Goal: Transaction & Acquisition: Purchase product/service

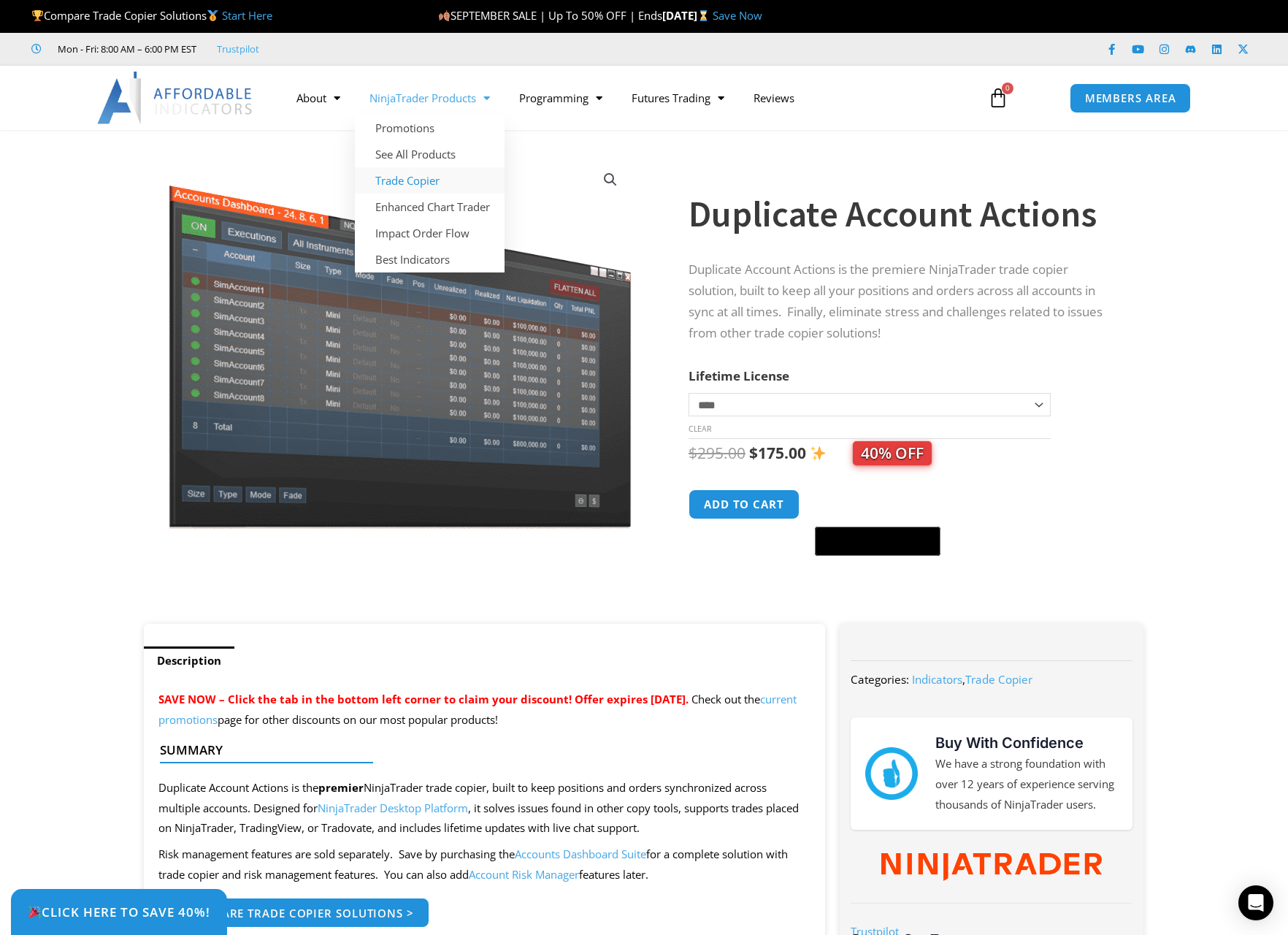
click at [421, 176] on link "Trade Copier" at bounding box center [430, 181] width 150 height 26
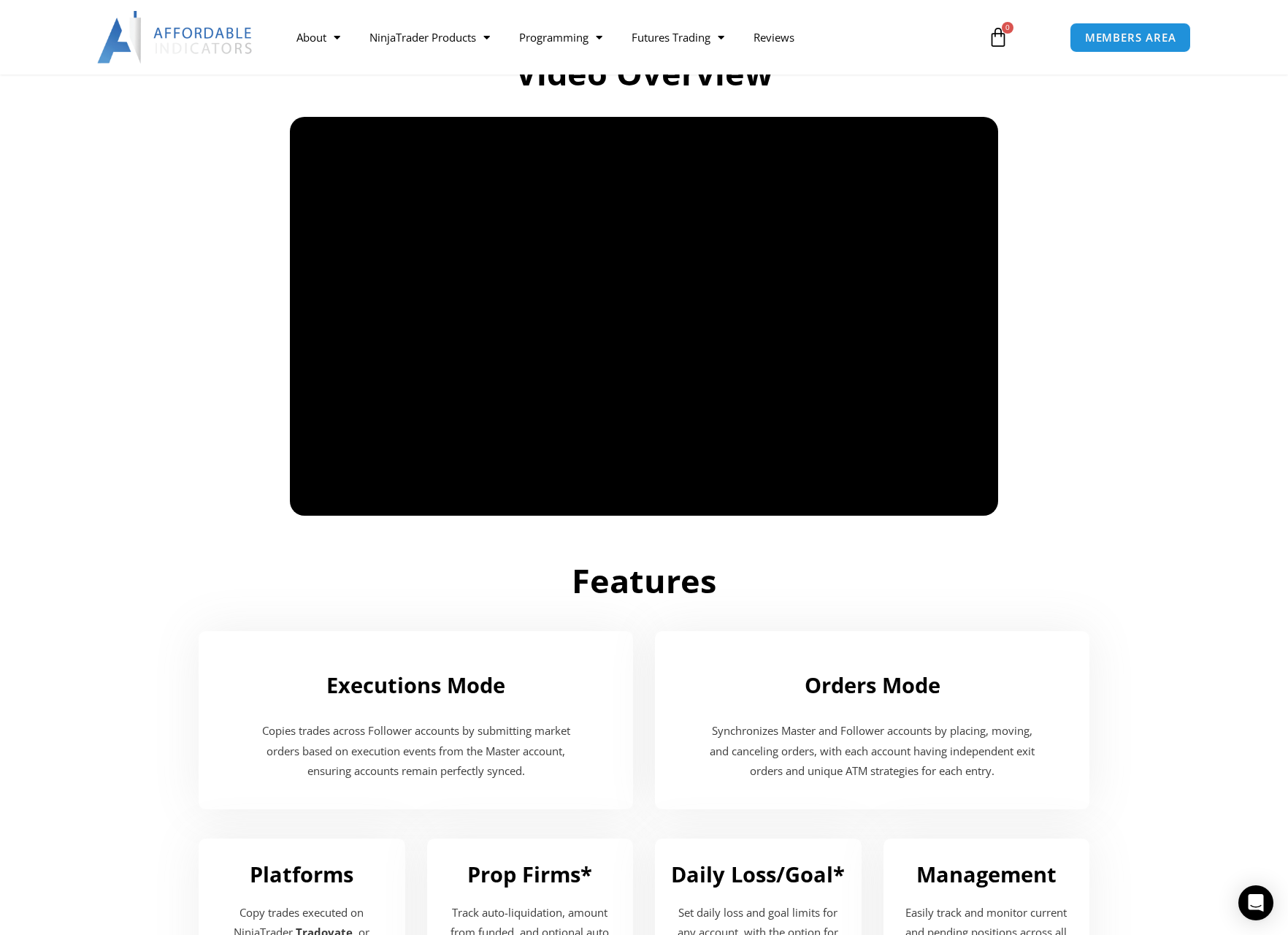
scroll to position [1217, 0]
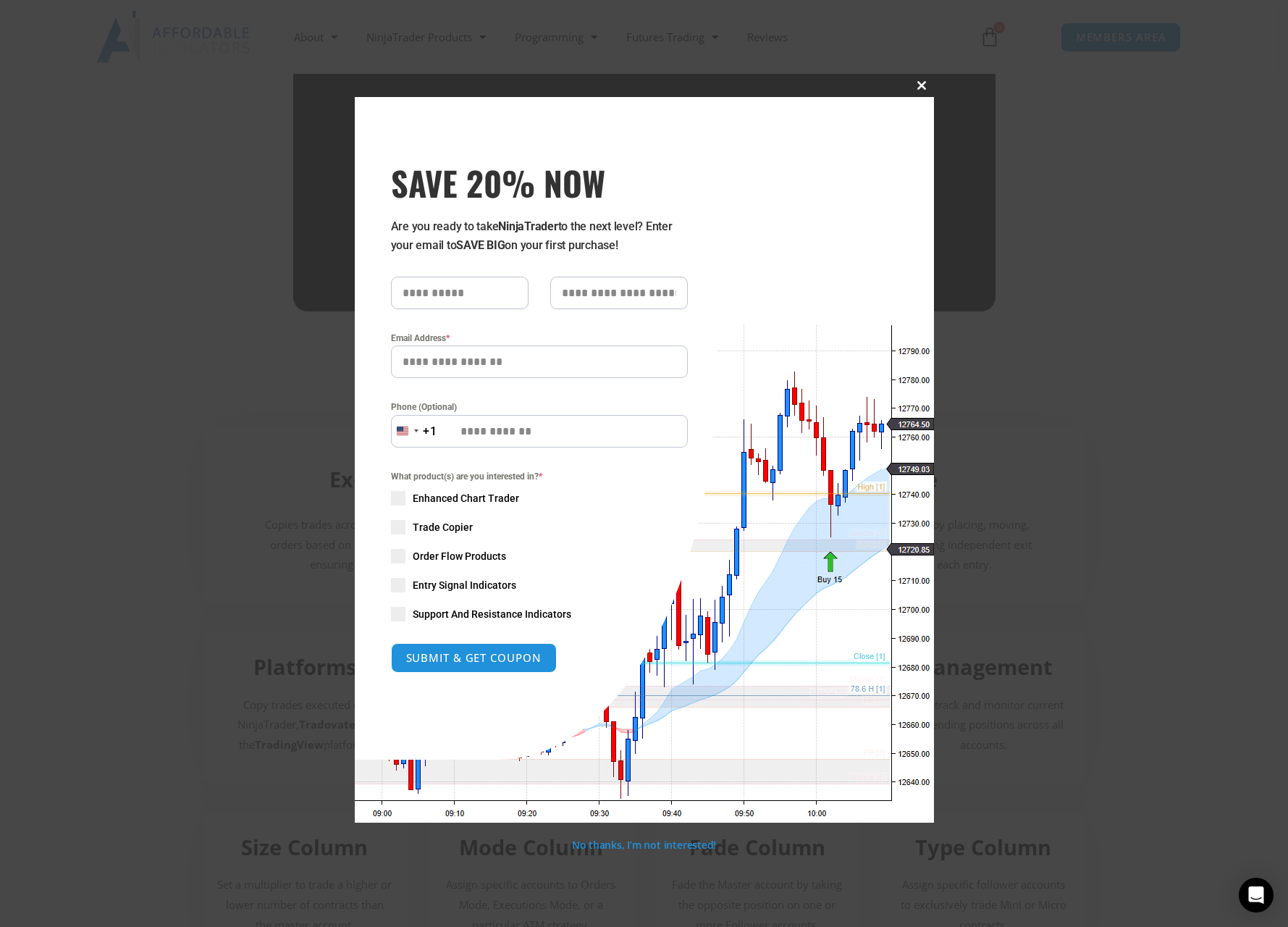
click at [923, 89] on span "SAVE 20% NOW popup" at bounding box center [922, 86] width 23 height 9
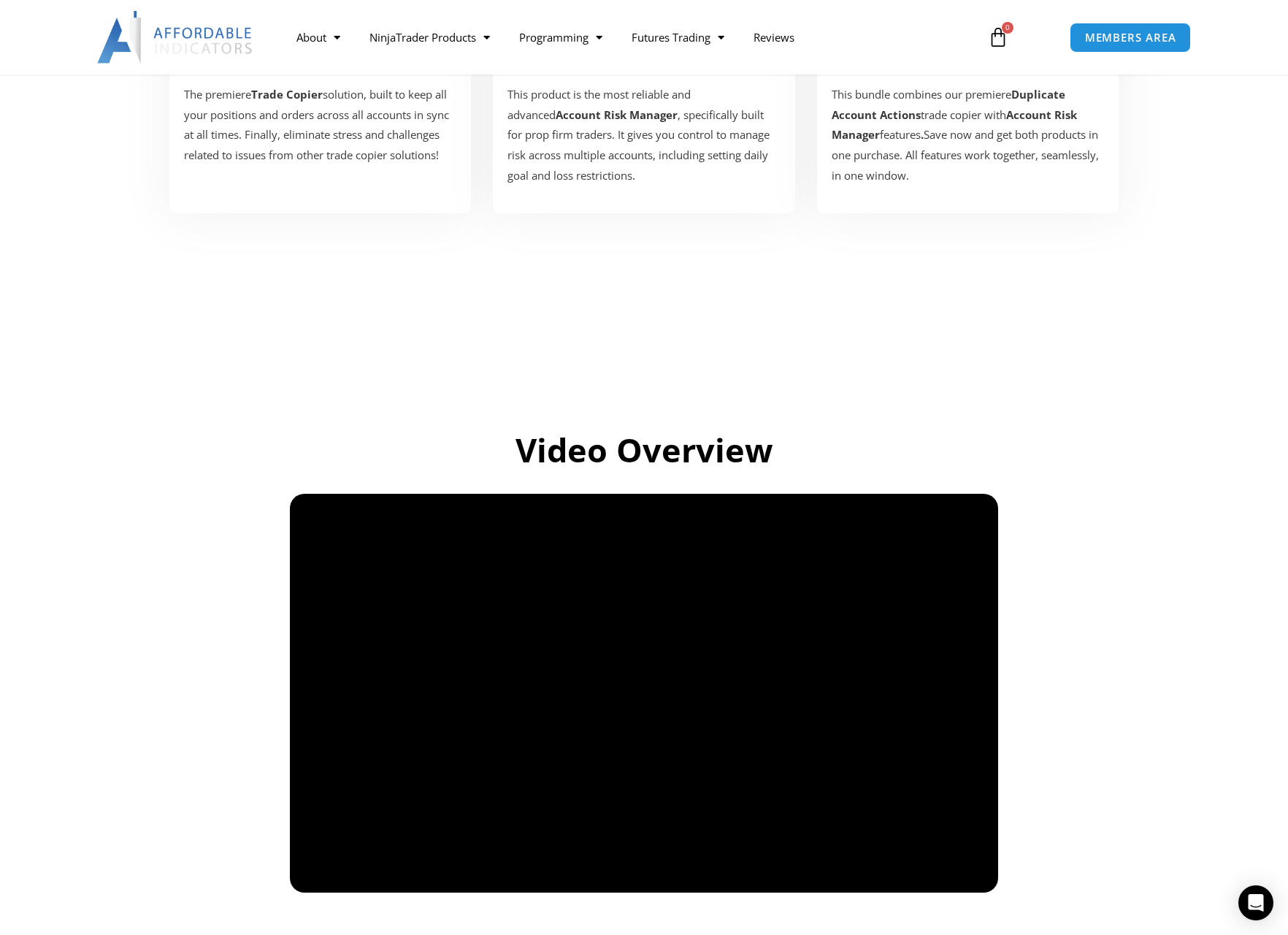
scroll to position [0, 0]
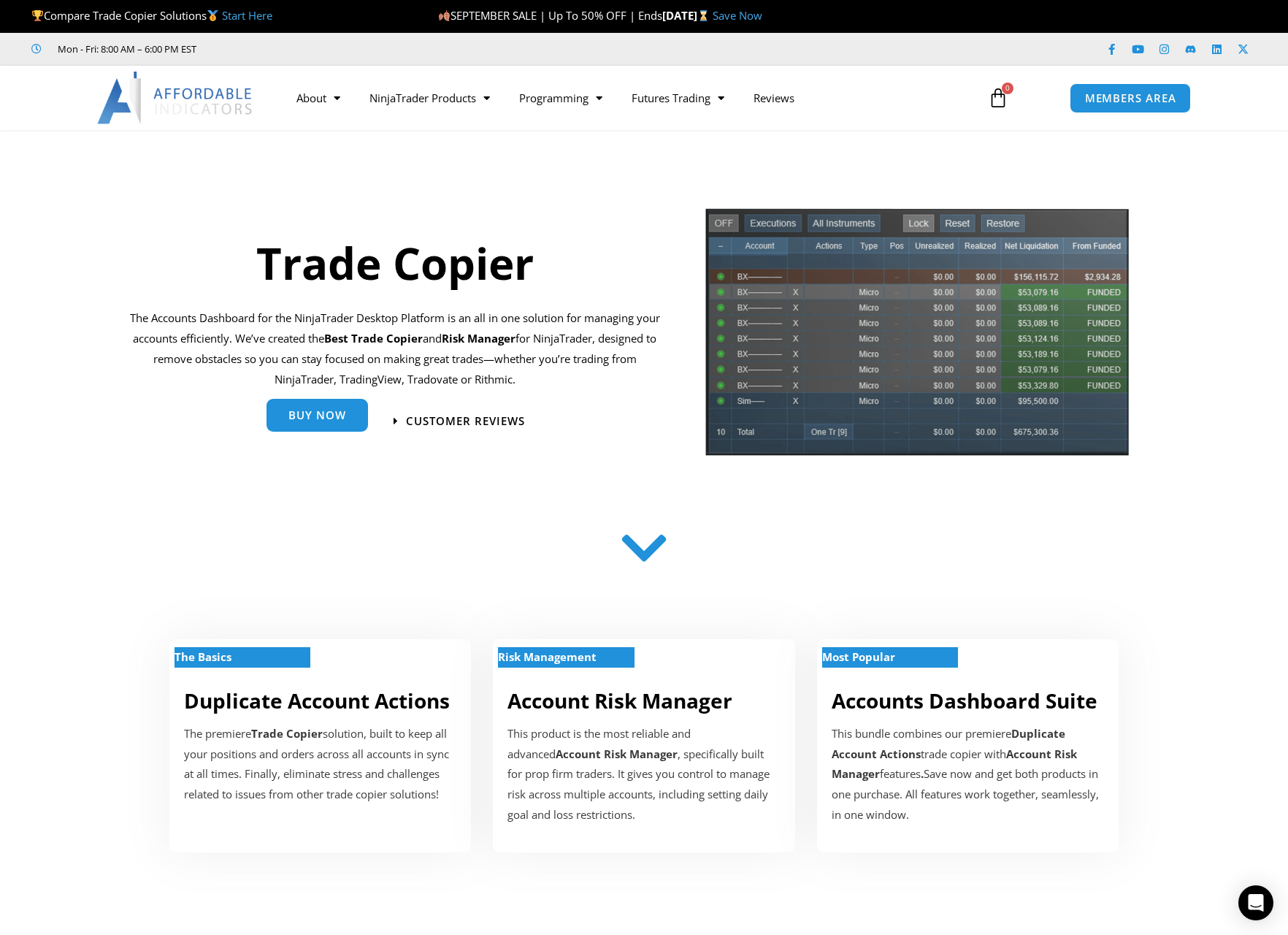
click at [299, 415] on span "Buy Now" at bounding box center [317, 415] width 57 height 11
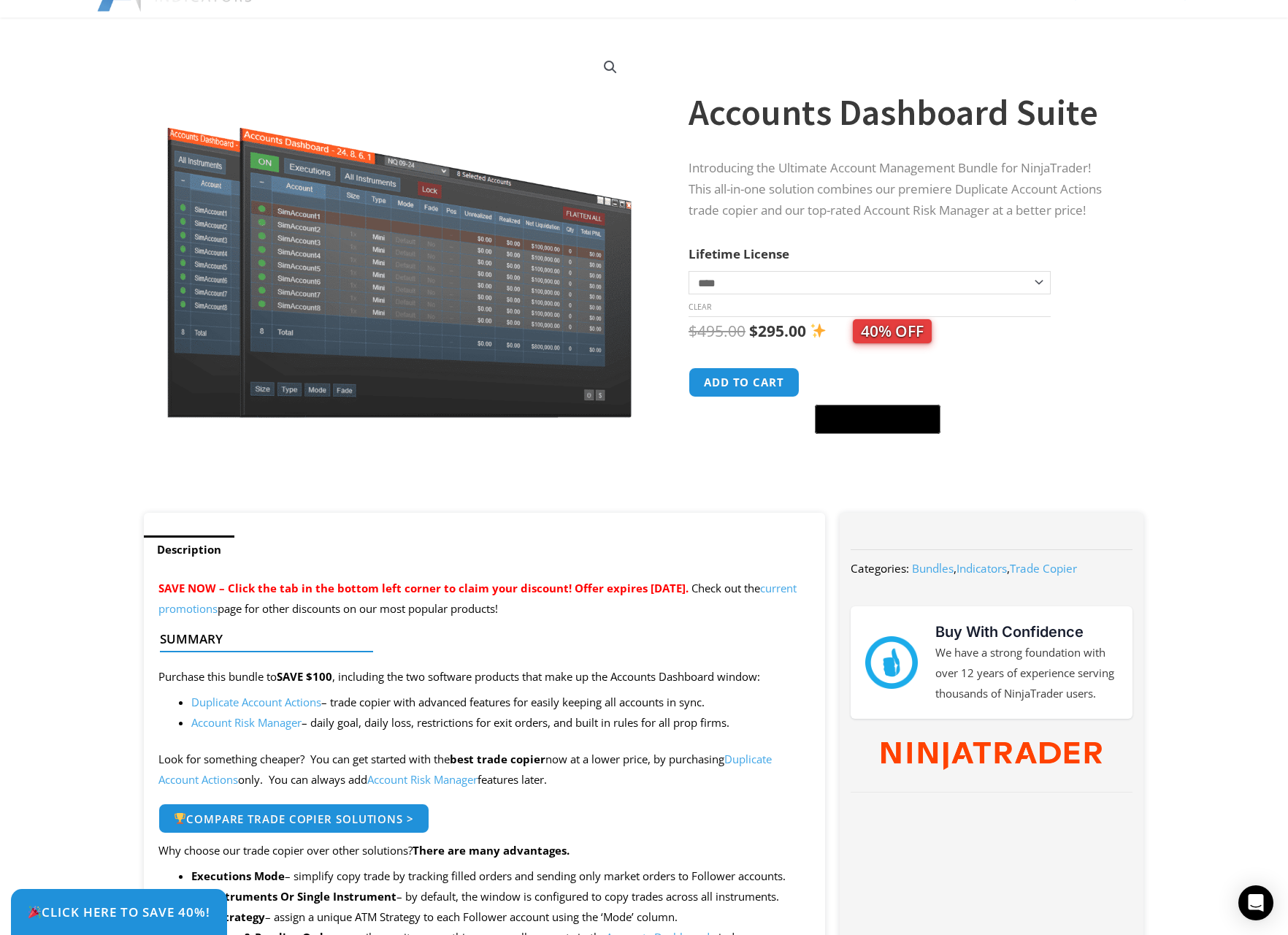
scroll to position [292, 0]
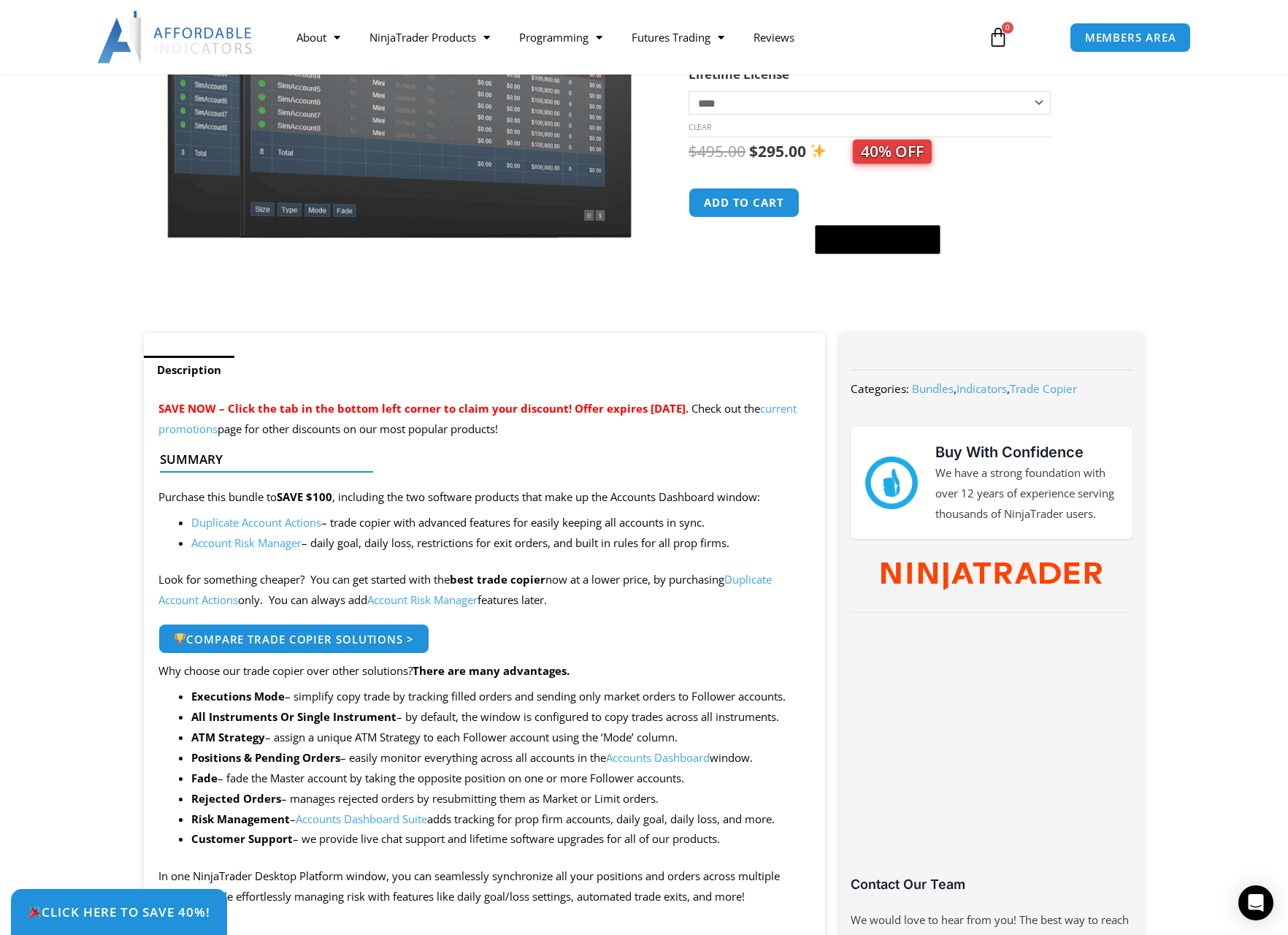
click at [757, 583] on link "Duplicate Account Actions" at bounding box center [465, 589] width 613 height 35
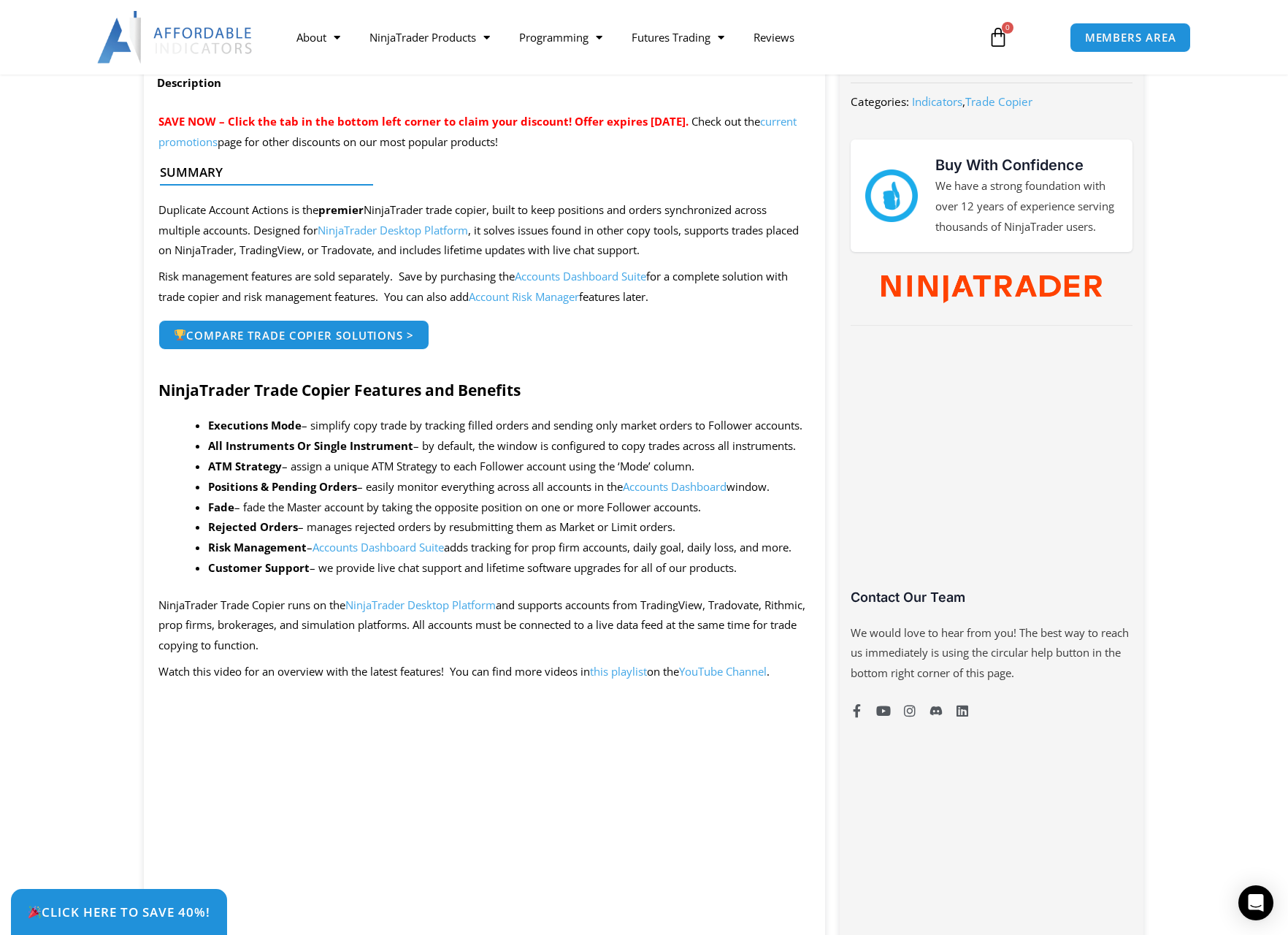
scroll to position [584, 0]
